Goal: Task Accomplishment & Management: Complete application form

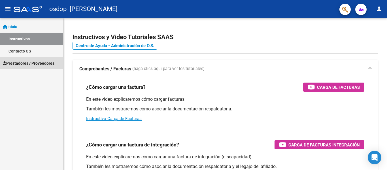
click at [49, 64] on span "Prestadores / Proveedores" at bounding box center [29, 63] width 52 height 6
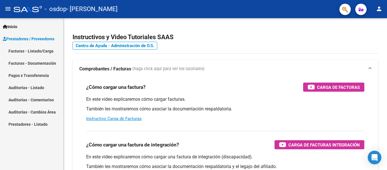
click at [38, 51] on link "Facturas - Listado/Carga" at bounding box center [31, 51] width 63 height 12
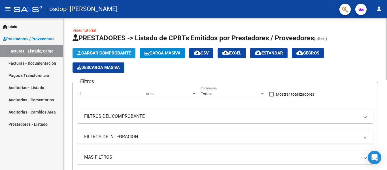
click at [123, 56] on button "Cargar Comprobante" at bounding box center [104, 53] width 63 height 10
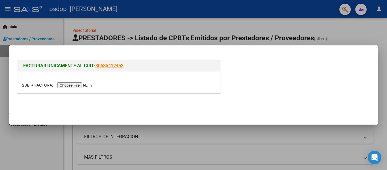
click at [81, 86] on input "file" at bounding box center [58, 85] width 72 height 6
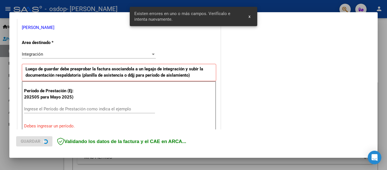
scroll to position [132, 0]
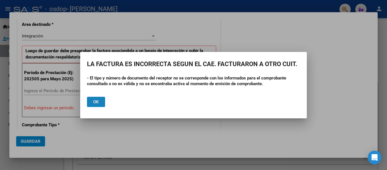
click at [95, 102] on span "Ok" at bounding box center [96, 101] width 6 height 5
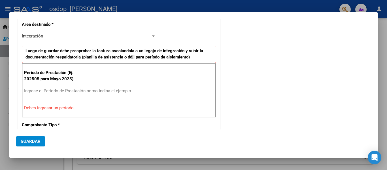
scroll to position [0, 0]
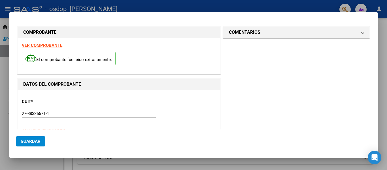
click at [48, 45] on strong "VER COMPROBANTE" at bounding box center [42, 45] width 41 height 5
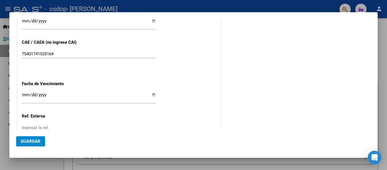
scroll to position [404, 0]
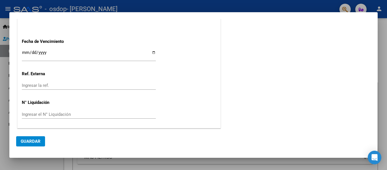
click at [224, 165] on div at bounding box center [193, 85] width 387 height 170
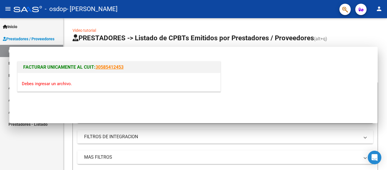
scroll to position [0, 0]
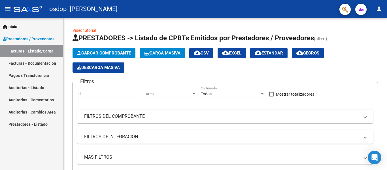
click at [224, 165] on div "MAS FILTROS Todos Con Doc. Respaldatoria Todos Con Trazabilidad Todos Asociado …" at bounding box center [225, 160] width 296 height 20
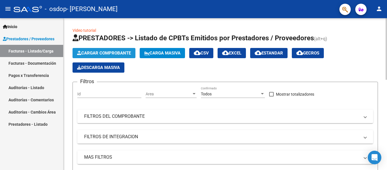
click at [100, 51] on span "Cargar Comprobante" at bounding box center [104, 52] width 54 height 5
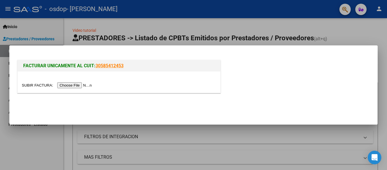
click at [77, 88] on input "file" at bounding box center [58, 85] width 72 height 6
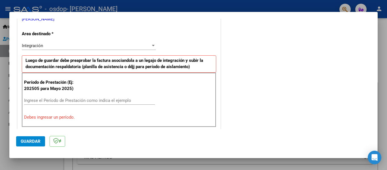
scroll to position [122, 0]
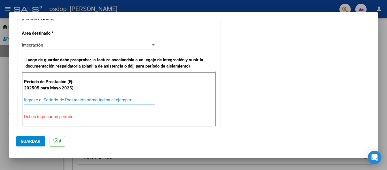
click at [56, 100] on input "Ingrese el Período de Prestación como indica el ejemplo" at bounding box center [89, 99] width 131 height 5
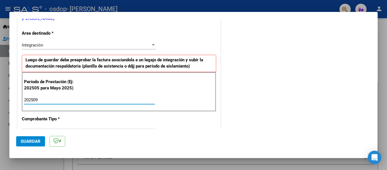
type input "202509"
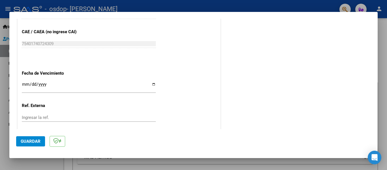
scroll to position [371, 0]
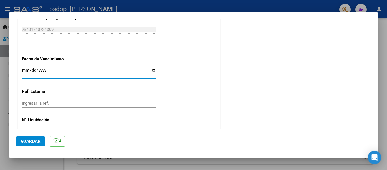
click at [52, 75] on input "Ingresar la fecha" at bounding box center [89, 72] width 134 height 9
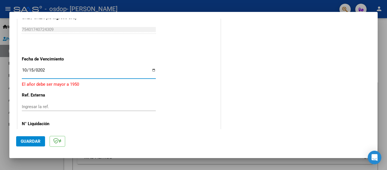
type input "[DATE]"
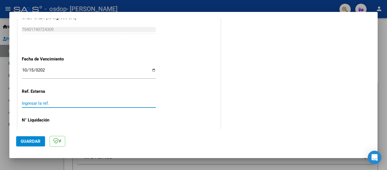
click at [40, 105] on input "Ingresar la ref." at bounding box center [89, 103] width 134 height 5
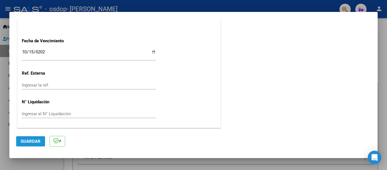
click at [37, 142] on span "Guardar" at bounding box center [31, 141] width 20 height 5
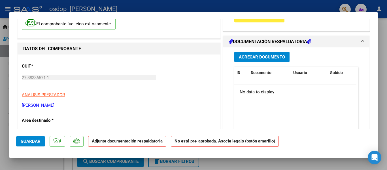
scroll to position [24, 0]
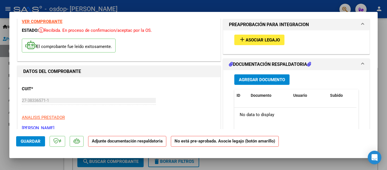
click at [267, 83] on button "Agregar Documento" at bounding box center [262, 79] width 55 height 10
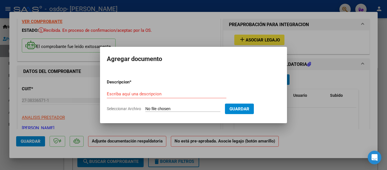
click at [191, 109] on input "Seleccionar Archivo" at bounding box center [182, 108] width 75 height 5
type input "C:\fakepath\planilla [DATE] cluchinsky Nohan.jpeg"
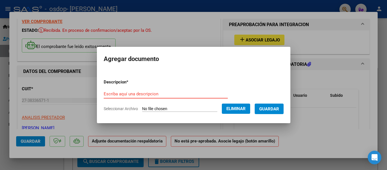
click at [136, 93] on input "Escriba aquí una descripcion" at bounding box center [166, 93] width 124 height 5
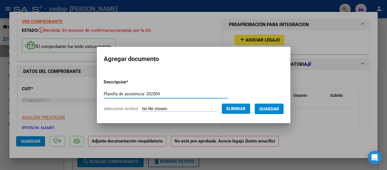
click at [149, 92] on input "Planilla de asistencia- 202509" at bounding box center [166, 93] width 124 height 5
type input "Planilla de asistencia- 2025-09"
click at [266, 110] on span "Guardar" at bounding box center [269, 108] width 20 height 5
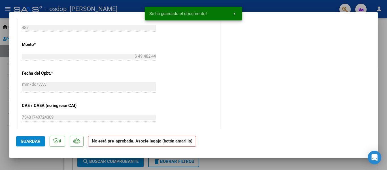
scroll to position [303, 0]
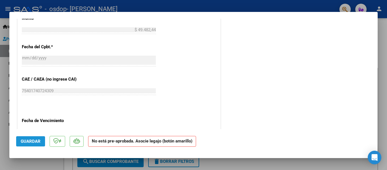
click at [37, 139] on span "Guardar" at bounding box center [31, 141] width 20 height 5
click at [38, 143] on span "Guardar" at bounding box center [31, 141] width 20 height 5
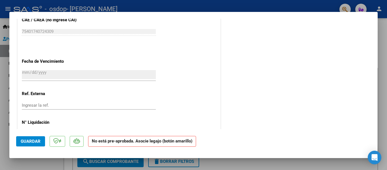
scroll to position [382, 0]
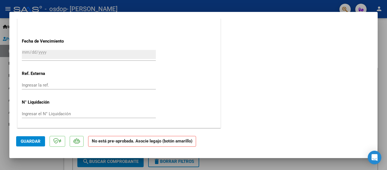
click at [28, 139] on span "Guardar" at bounding box center [31, 141] width 20 height 5
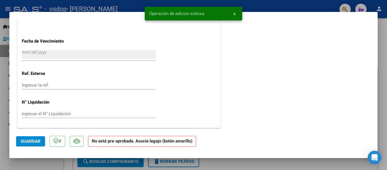
click at [299, 161] on div at bounding box center [193, 85] width 387 height 170
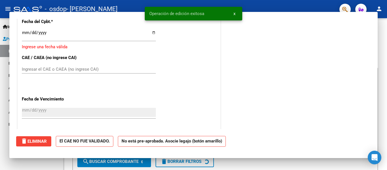
scroll to position [0, 0]
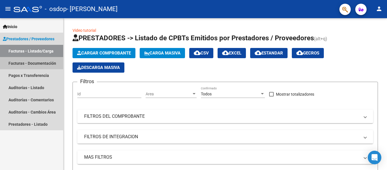
click at [53, 63] on link "Facturas - Documentación" at bounding box center [31, 63] width 63 height 12
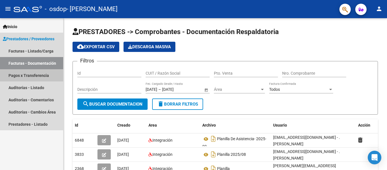
click at [41, 76] on link "Pagos x Transferencia" at bounding box center [31, 75] width 63 height 12
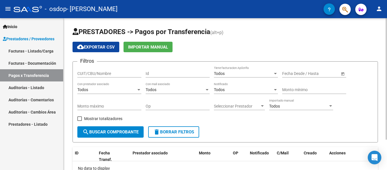
scroll to position [38, 0]
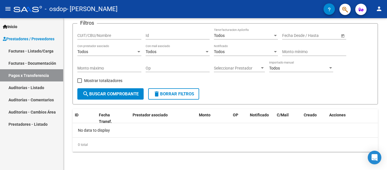
click at [45, 66] on link "Facturas - Documentación" at bounding box center [31, 63] width 63 height 12
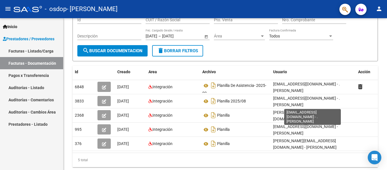
scroll to position [54, 0]
